Goal: Information Seeking & Learning: Check status

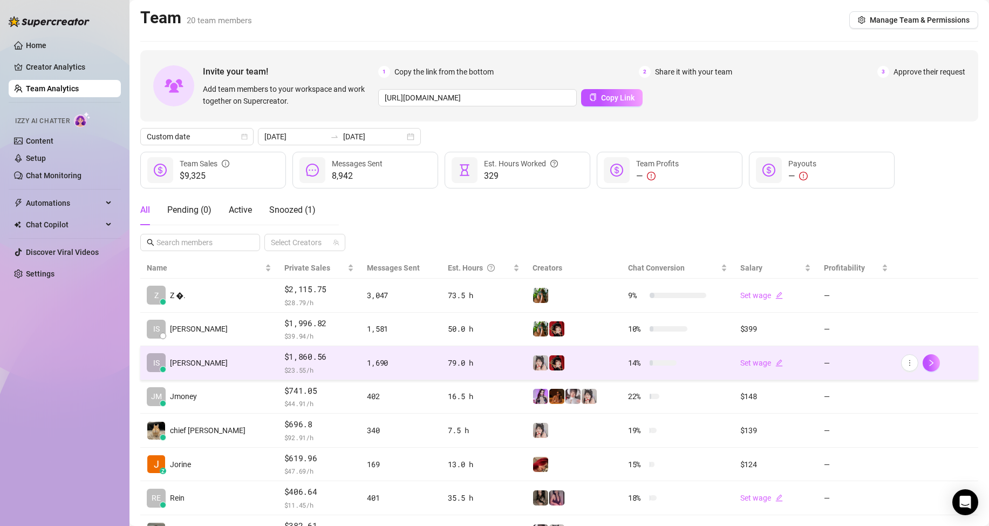
scroll to position [108, 0]
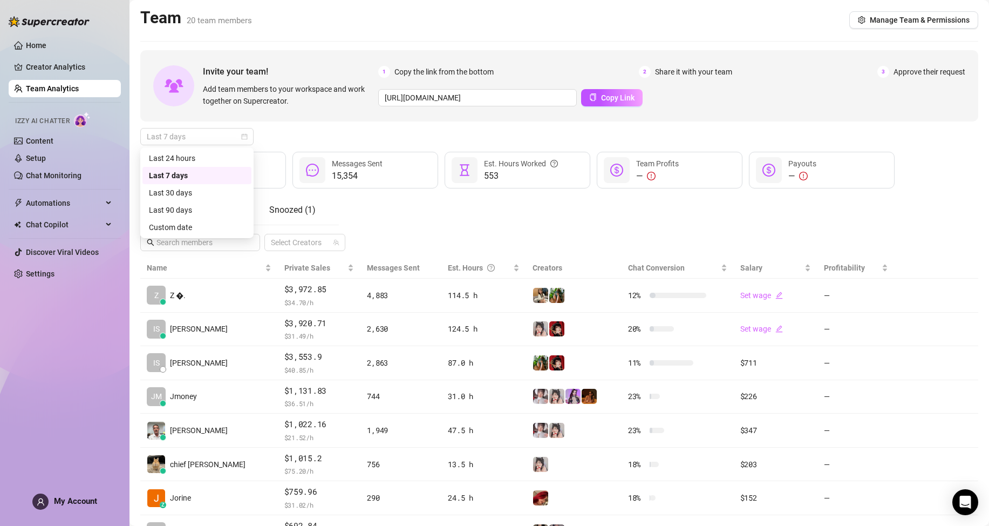
drag, startPoint x: 235, startPoint y: 135, endPoint x: 242, endPoint y: 207, distance: 72.1
click at [236, 135] on span "Last 7 days" at bounding box center [197, 136] width 100 height 16
click at [214, 225] on div "Custom date" at bounding box center [197, 227] width 96 height 12
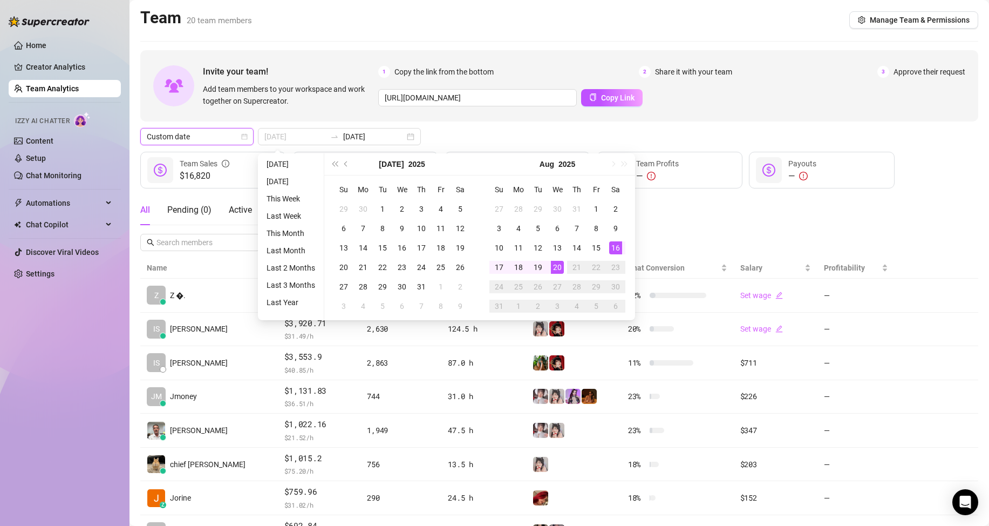
type input "[DATE]"
click at [615, 249] on div "16" at bounding box center [615, 247] width 13 height 13
type input "[DATE]"
click at [556, 267] on div "20" at bounding box center [557, 267] width 13 height 13
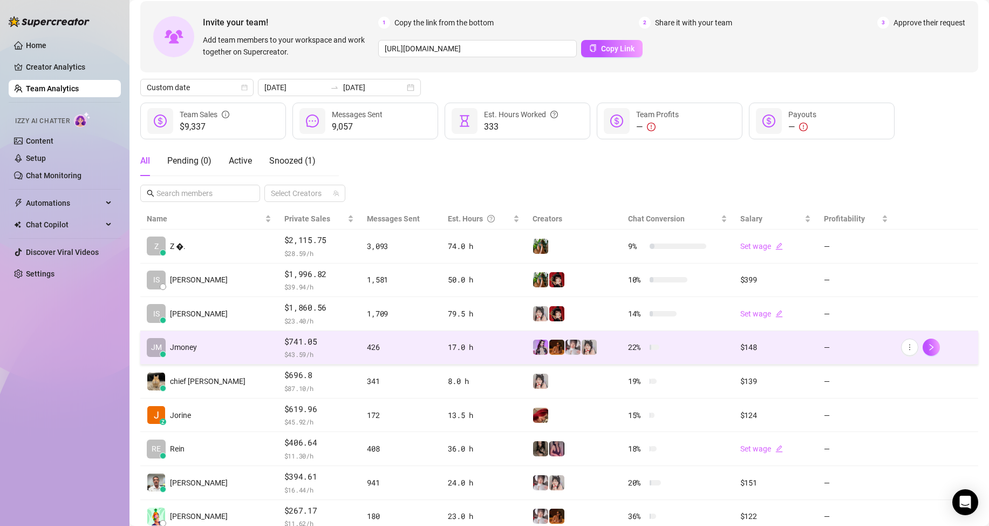
scroll to position [54, 0]
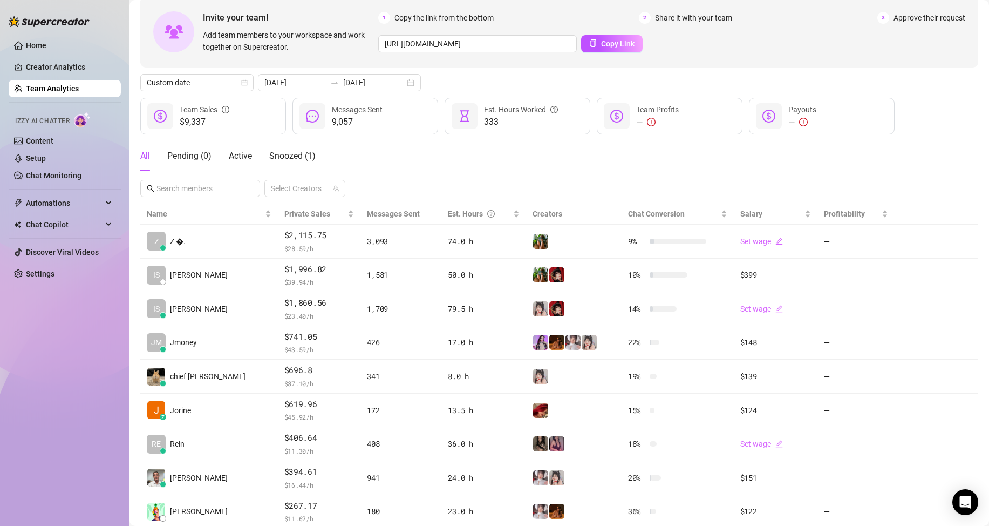
click at [59, 425] on div "Home Creator Analytics Team Analytics Izzy AI Chatter Content Setup Chat Monito…" at bounding box center [65, 258] width 112 height 516
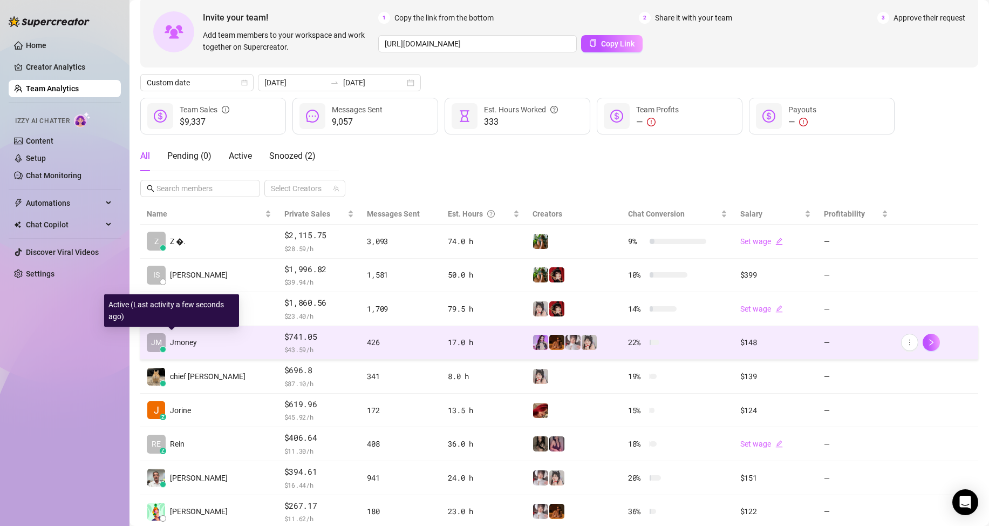
click at [182, 342] on span "Jmoney" at bounding box center [183, 342] width 27 height 12
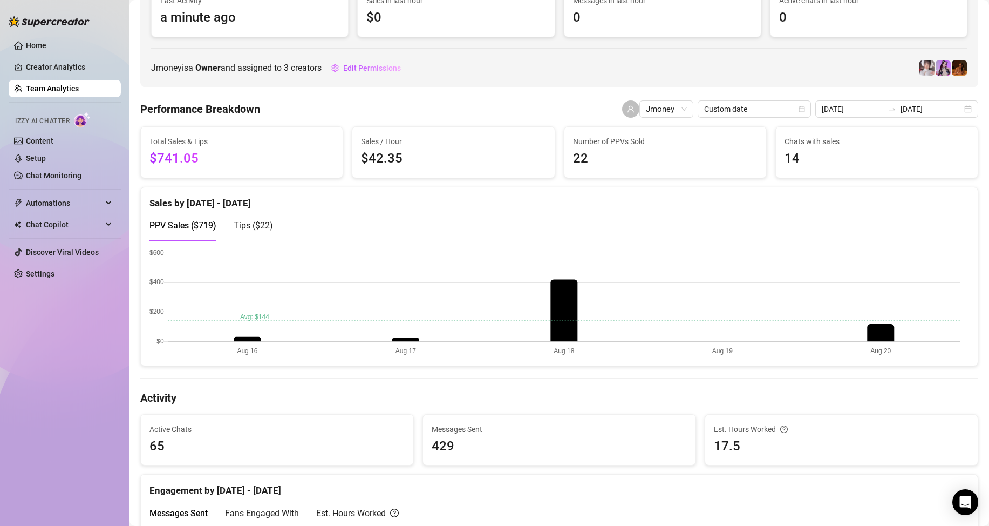
scroll to position [108, 0]
click at [267, 225] on span "Tips ( $22 )" at bounding box center [253, 225] width 39 height 10
click at [206, 230] on div "PPV Sales ( $719 )" at bounding box center [182, 224] width 67 height 13
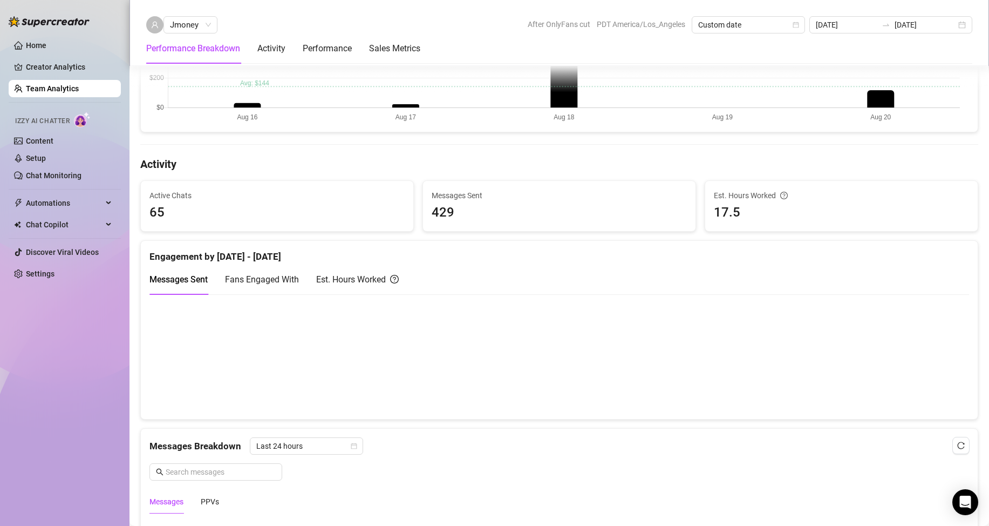
scroll to position [378, 0]
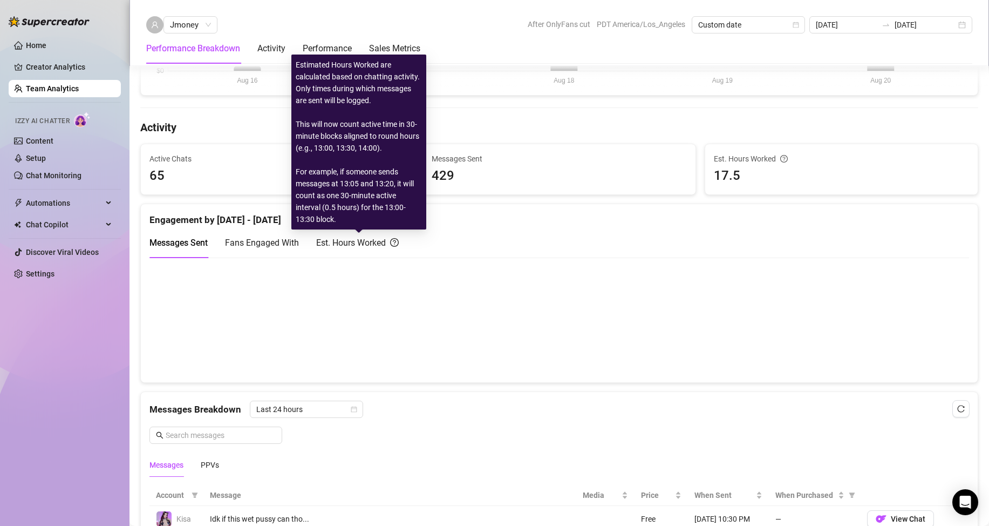
click at [364, 236] on div "Est. Hours Worked" at bounding box center [357, 242] width 83 height 13
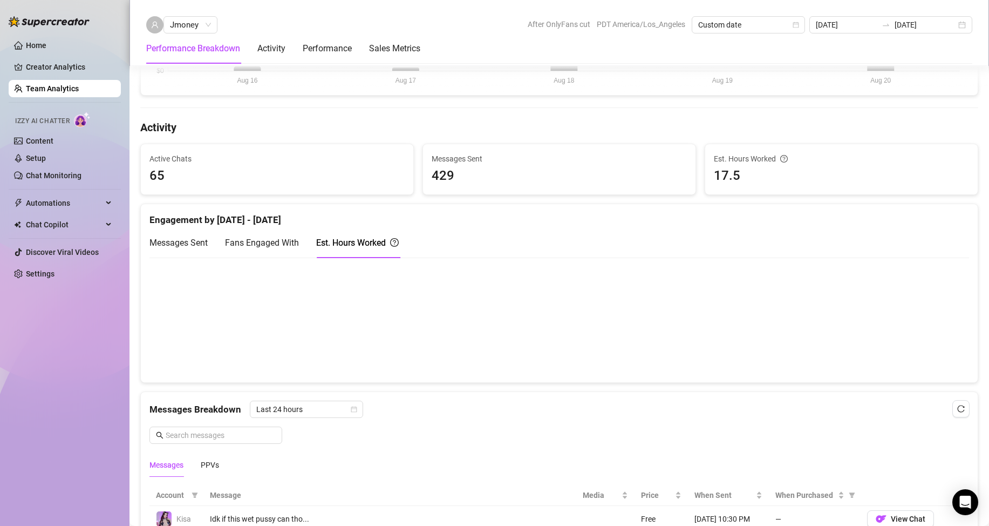
drag, startPoint x: 254, startPoint y: 251, endPoint x: 211, endPoint y: 244, distance: 43.6
click at [253, 251] on div "Fans Engaged With" at bounding box center [262, 242] width 74 height 31
click at [182, 237] on span "Messages Sent" at bounding box center [178, 242] width 58 height 10
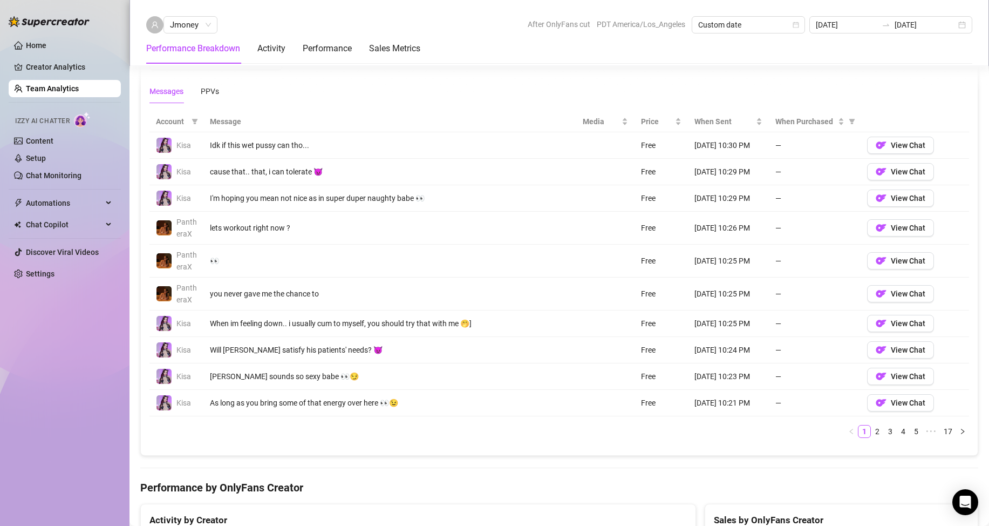
scroll to position [755, 0]
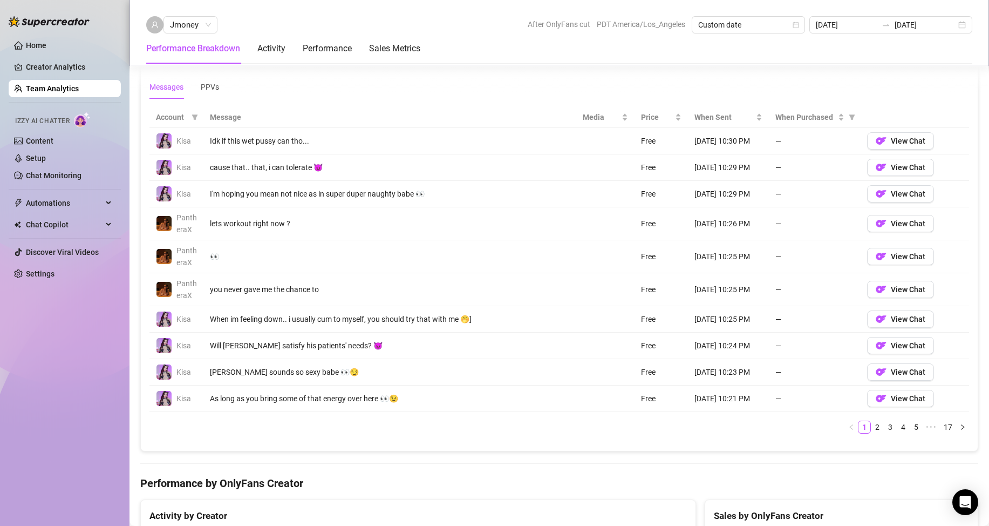
click at [57, 93] on link "Team Analytics" at bounding box center [52, 88] width 53 height 9
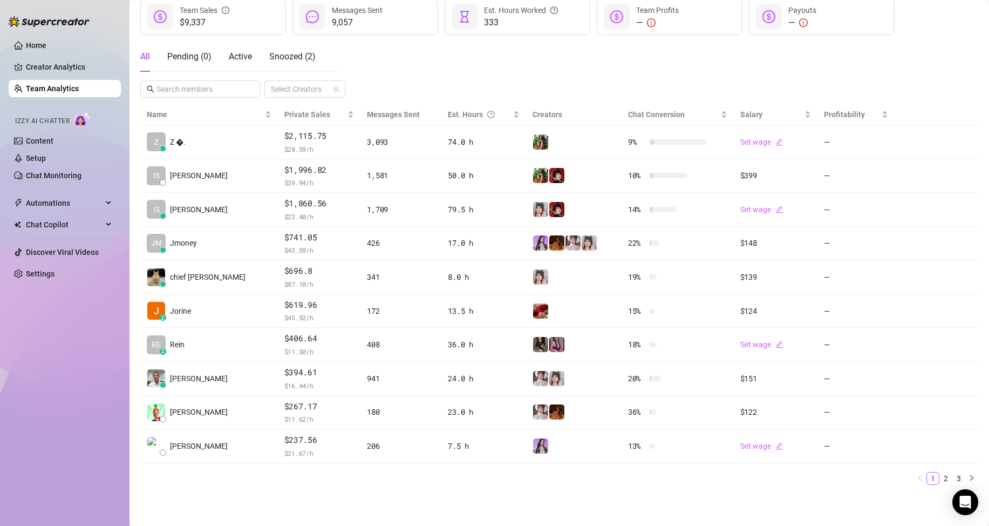
scroll to position [153, 0]
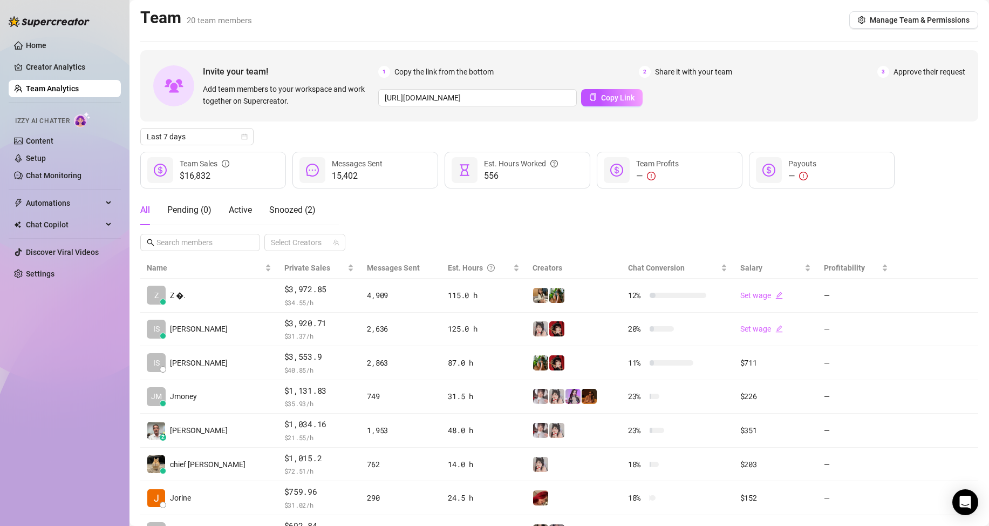
click at [79, 90] on link "Team Analytics" at bounding box center [52, 88] width 53 height 9
drag, startPoint x: 64, startPoint y: 92, endPoint x: 392, endPoint y: 206, distance: 346.7
click at [65, 91] on link "Team Analytics" at bounding box center [52, 88] width 53 height 9
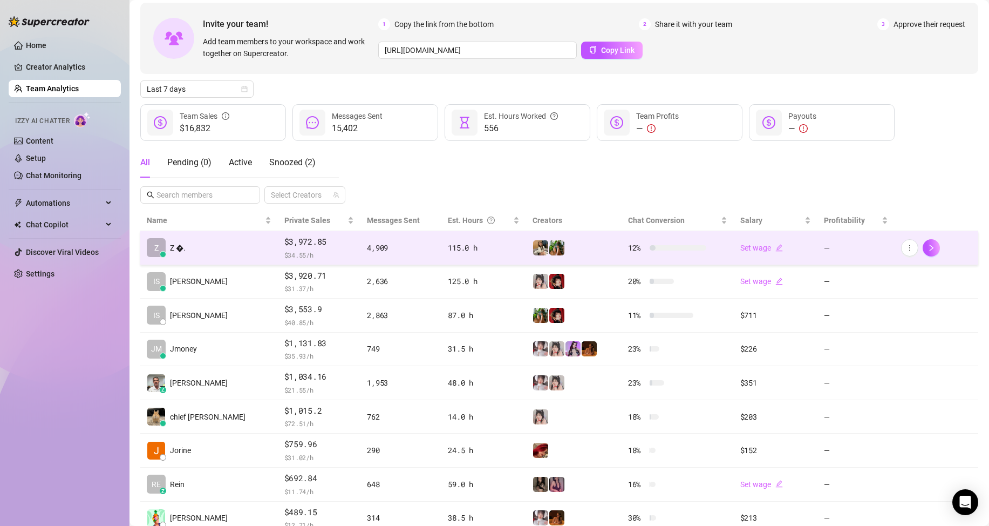
scroll to position [54, 0]
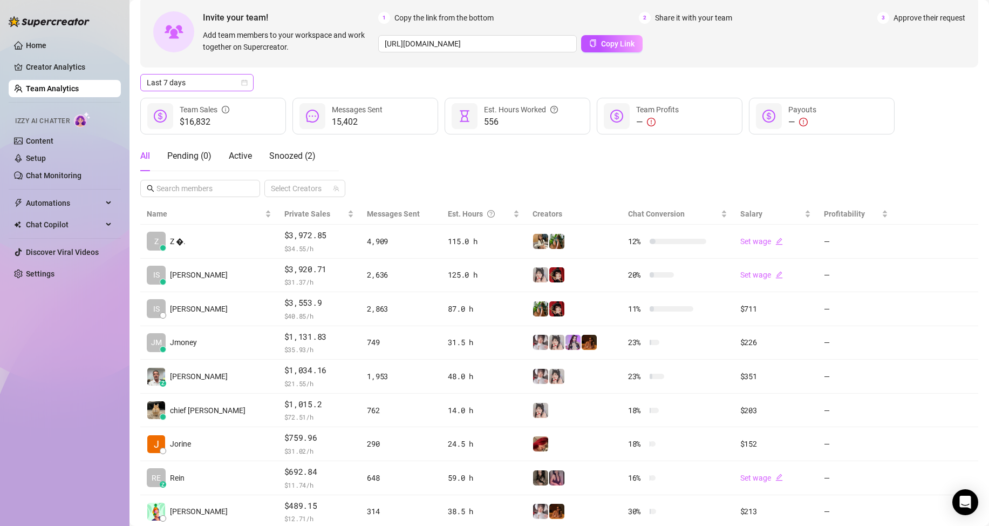
click at [197, 77] on span "Last 7 days" at bounding box center [197, 82] width 100 height 16
click at [193, 169] on div "Custom date" at bounding box center [197, 173] width 96 height 12
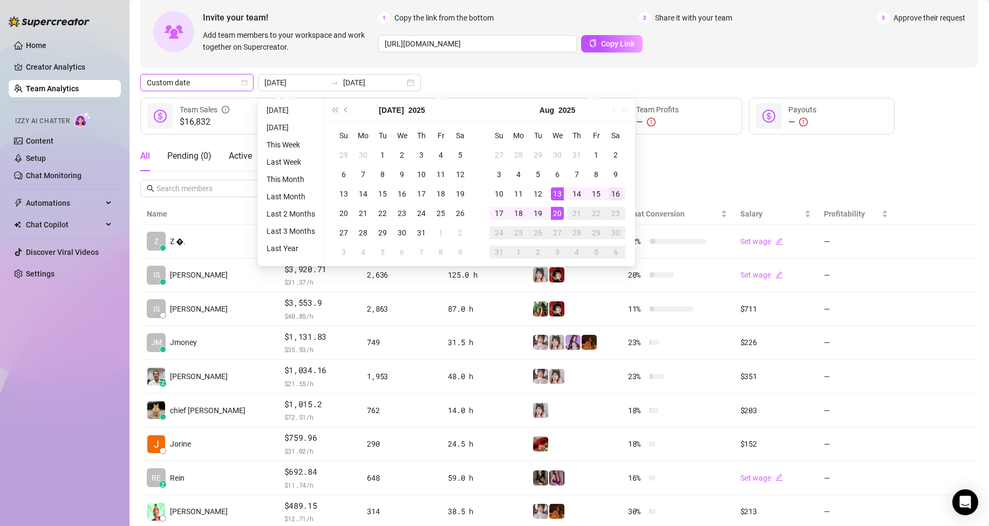
type input "[DATE]"
click at [612, 190] on div "16" at bounding box center [615, 193] width 13 height 13
type input "[DATE]"
click at [555, 215] on div "20" at bounding box center [557, 213] width 13 height 13
